Goal: Find specific page/section: Find specific page/section

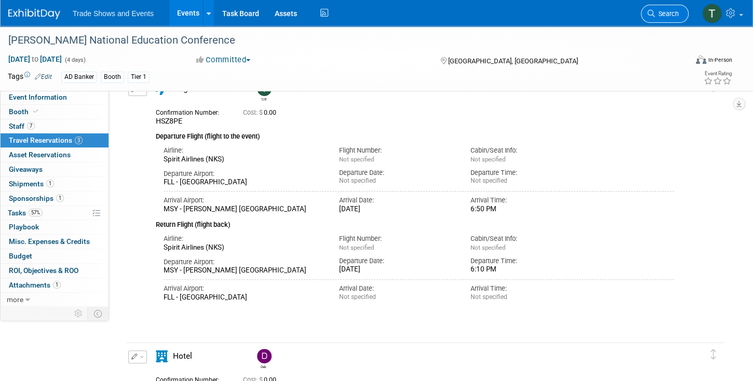
click at [657, 12] on span "Search" at bounding box center [667, 14] width 24 height 8
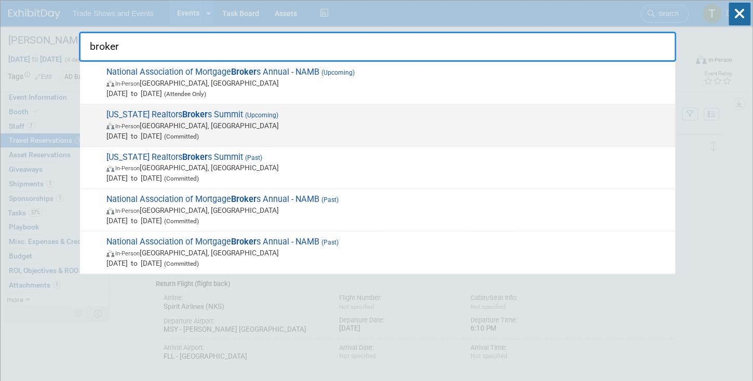
type input "broker"
click at [156, 110] on span "[US_STATE] Realtors Broker s Summit (Upcoming) In-Person [GEOGRAPHIC_DATA], [GE…" at bounding box center [386, 126] width 567 height 32
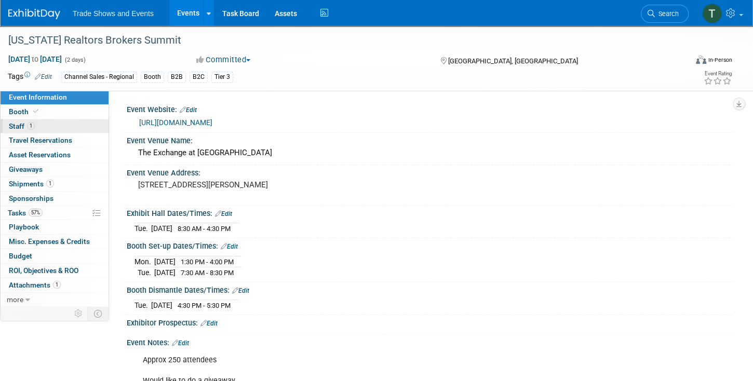
click at [21, 125] on span "Staff 1" at bounding box center [22, 126] width 26 height 8
